Goal: Navigation & Orientation: Find specific page/section

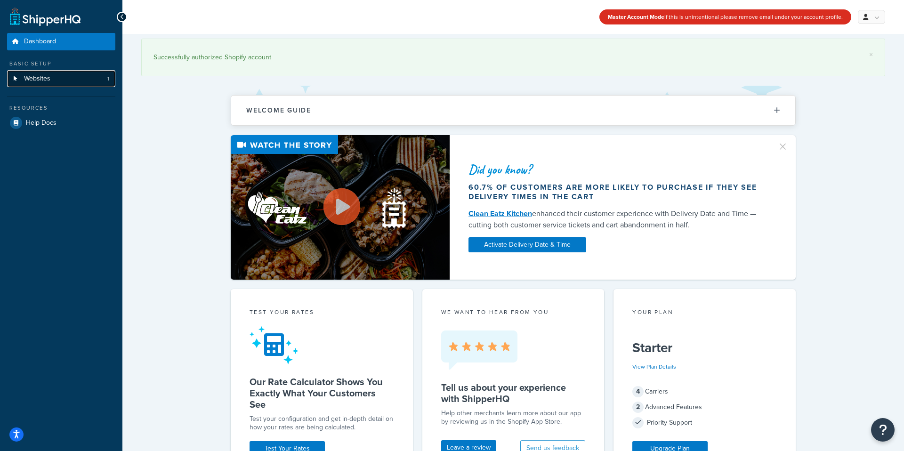
click at [38, 80] on span "Websites" at bounding box center [37, 79] width 26 height 8
click at [48, 82] on span "Websites" at bounding box center [37, 79] width 26 height 8
